Goal: Obtain resource: Download file/media

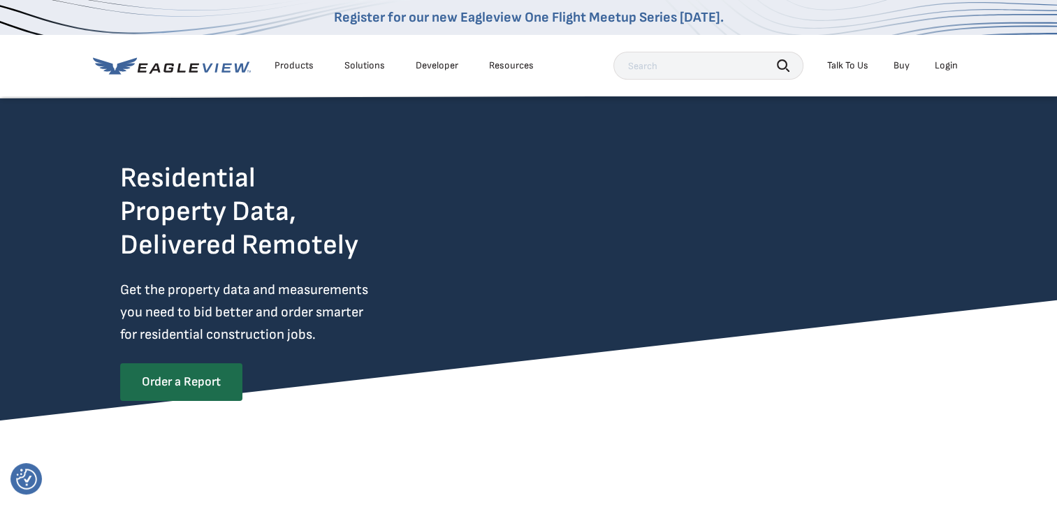
click at [950, 66] on div "Login" at bounding box center [946, 65] width 23 height 13
click at [951, 62] on div "Login" at bounding box center [946, 65] width 23 height 13
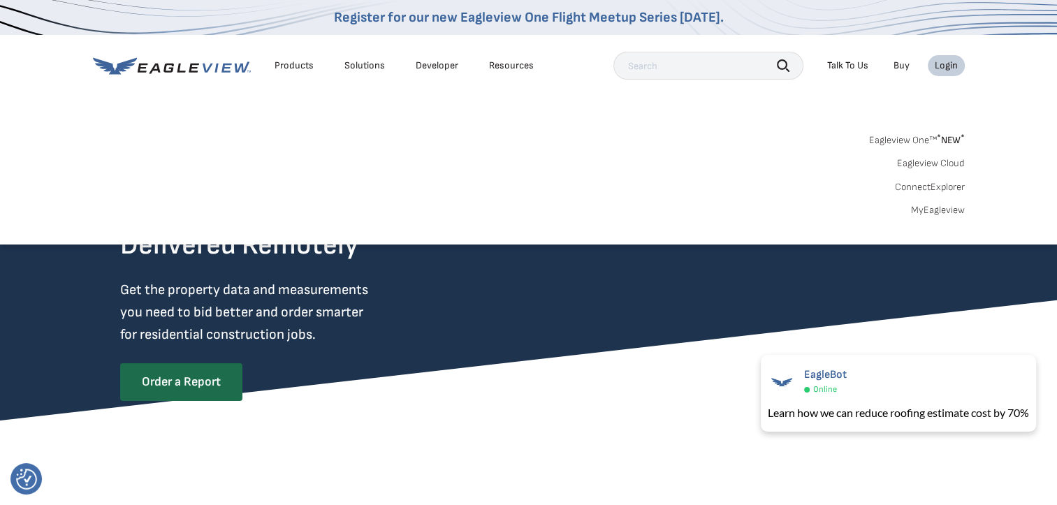
click at [933, 161] on link "Eagleview Cloud" at bounding box center [931, 163] width 68 height 13
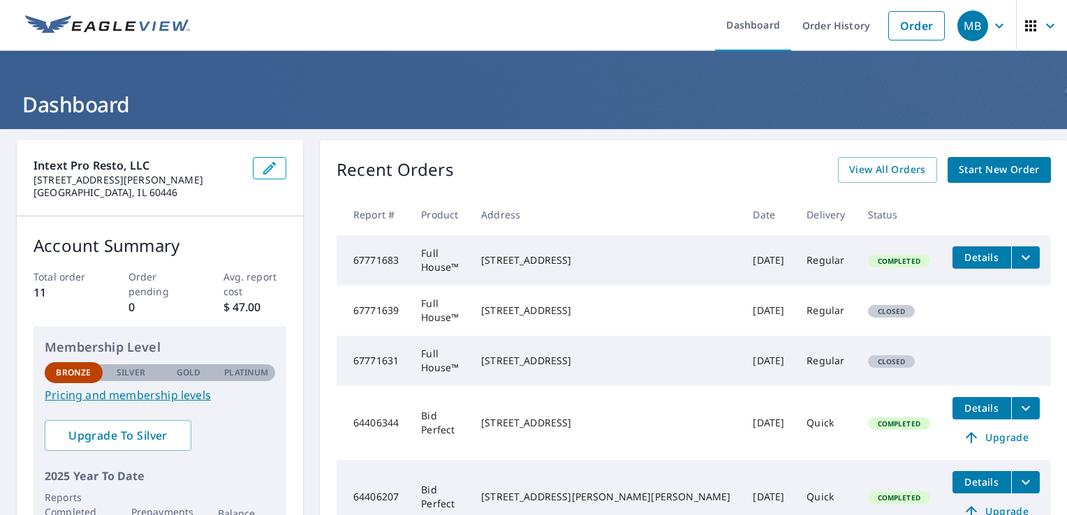
click at [1018, 258] on icon "filesDropdownBtn-67771683" at bounding box center [1026, 257] width 17 height 17
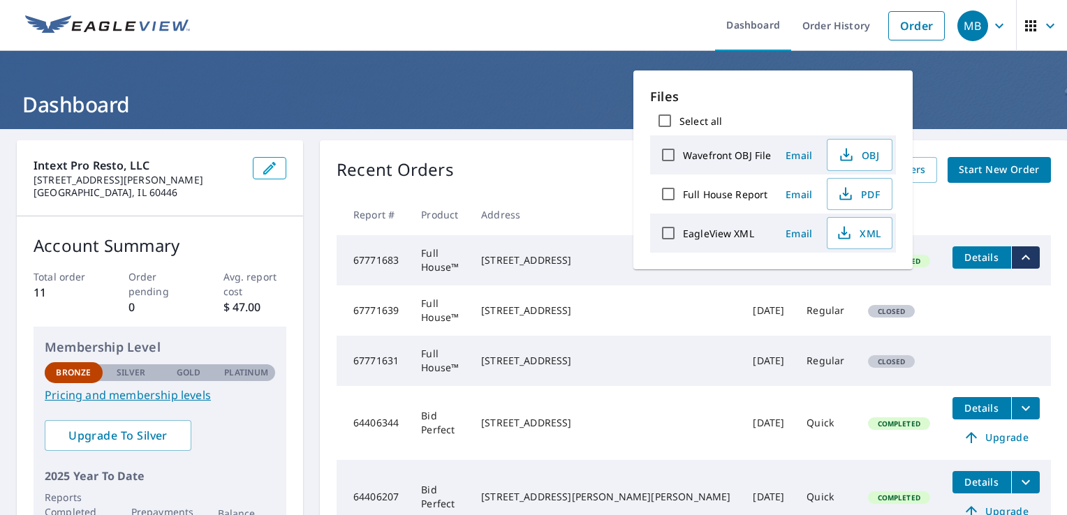
click at [470, 261] on td "Full House™" at bounding box center [440, 260] width 60 height 50
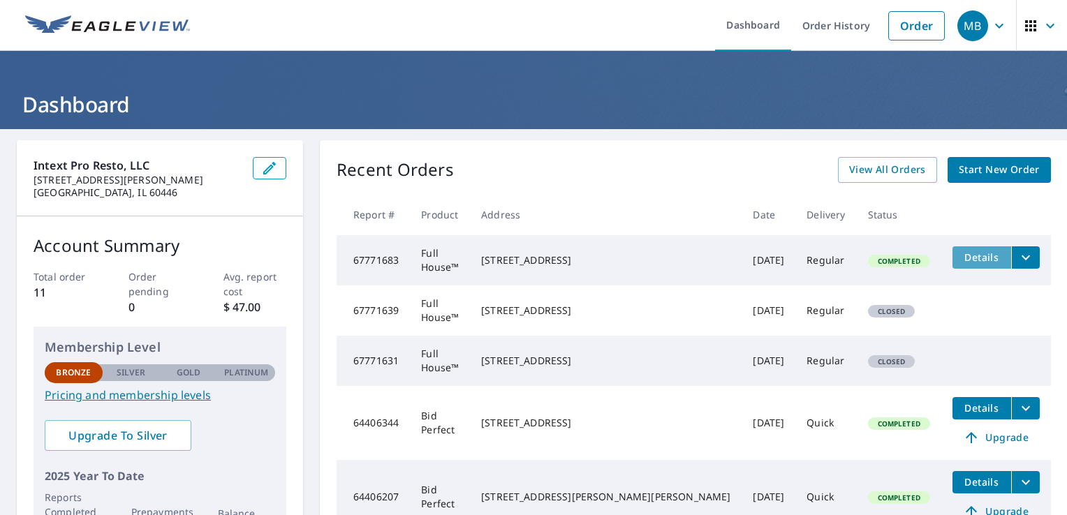
click at [961, 254] on span "Details" at bounding box center [982, 257] width 42 height 13
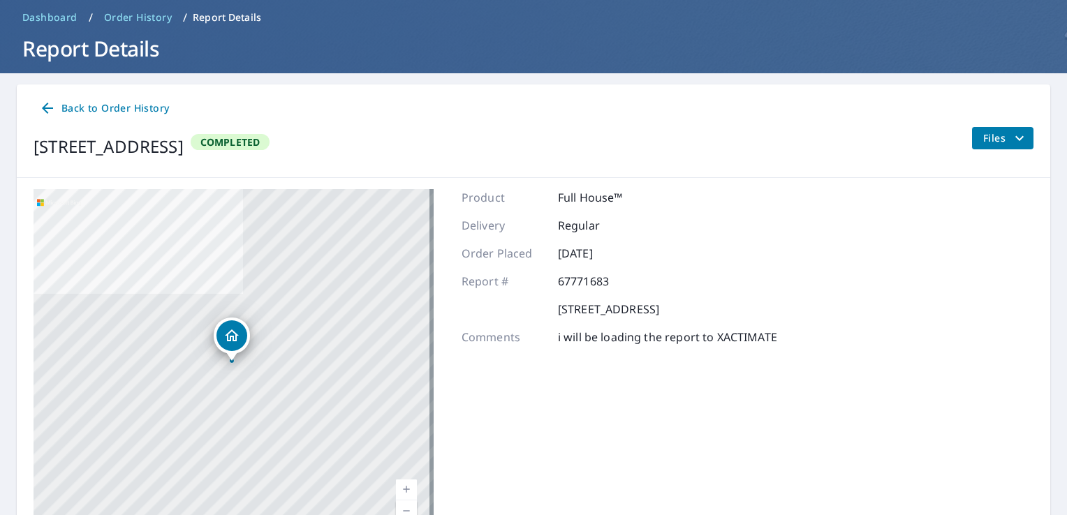
scroll to position [136, 0]
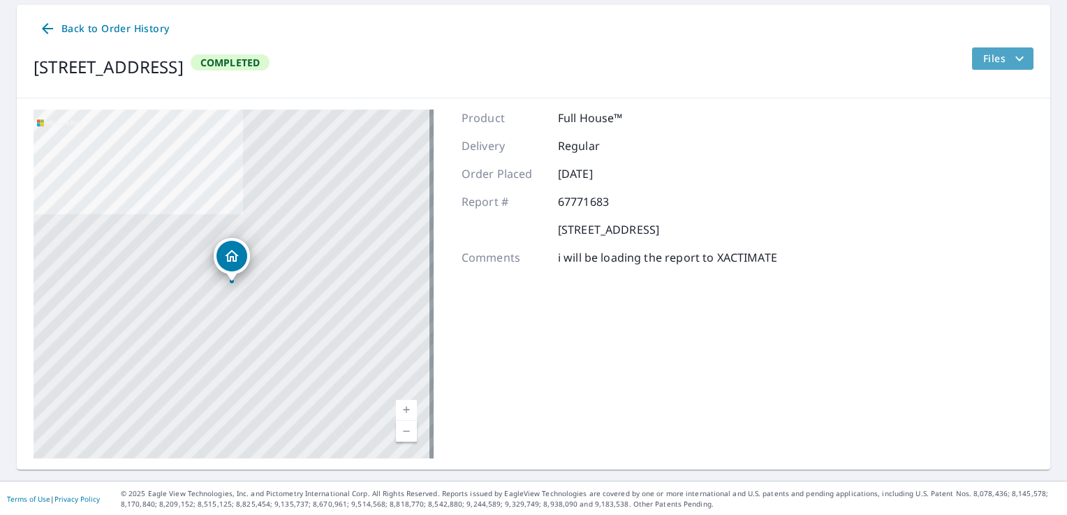
click at [1011, 59] on icon "filesDropdownBtn-67771683" at bounding box center [1019, 58] width 17 height 17
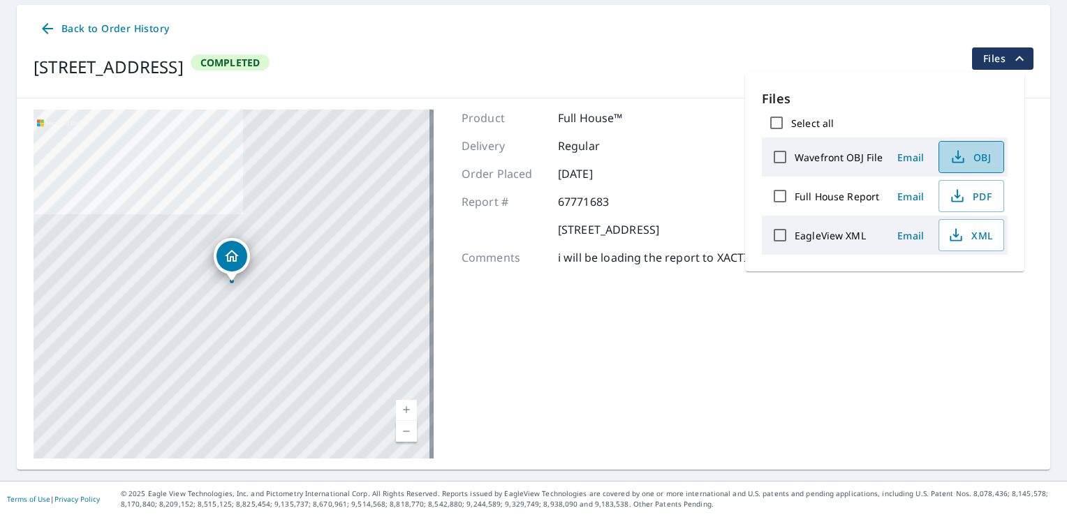
click at [956, 158] on icon "button" at bounding box center [958, 154] width 6 height 9
click at [778, 119] on input "Select all" at bounding box center [776, 122] width 29 height 29
checkbox input "true"
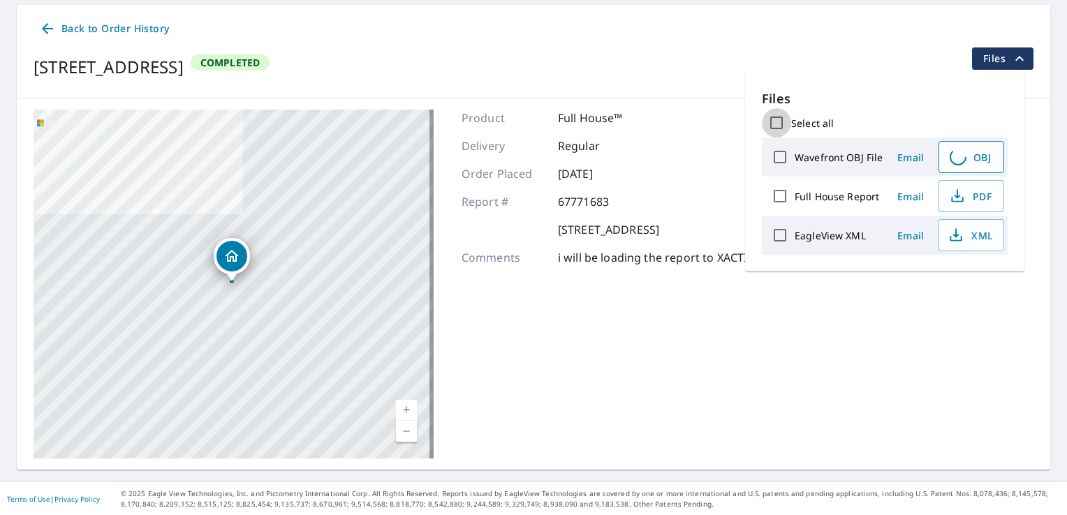
checkbox input "true"
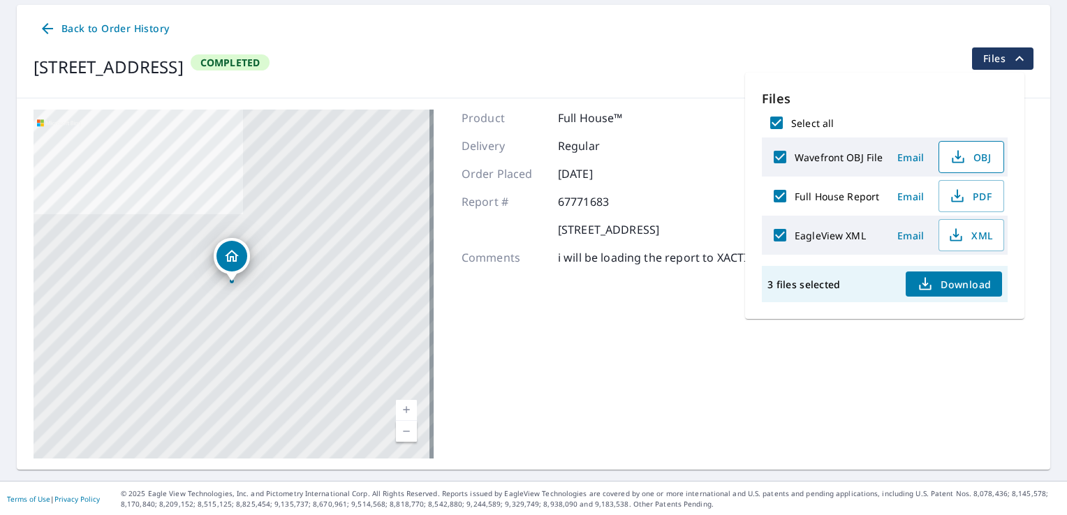
click at [950, 284] on span "Download" at bounding box center [954, 284] width 74 height 17
